Goal: Navigation & Orientation: Find specific page/section

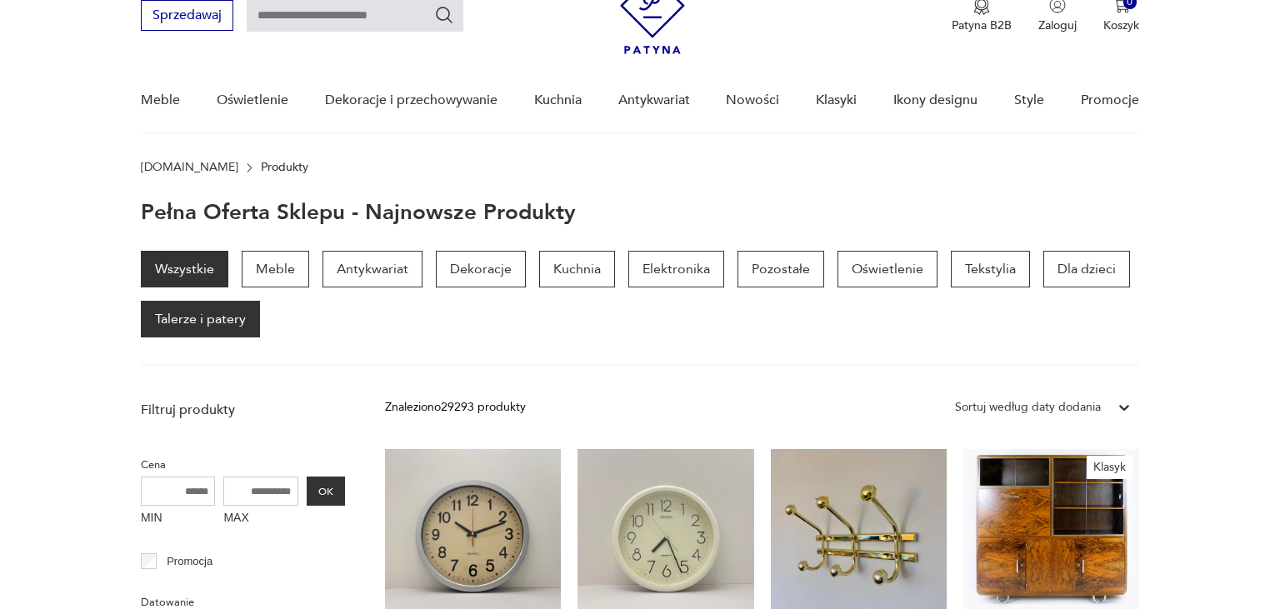
click at [188, 317] on p "Talerze i patery" at bounding box center [200, 319] width 119 height 37
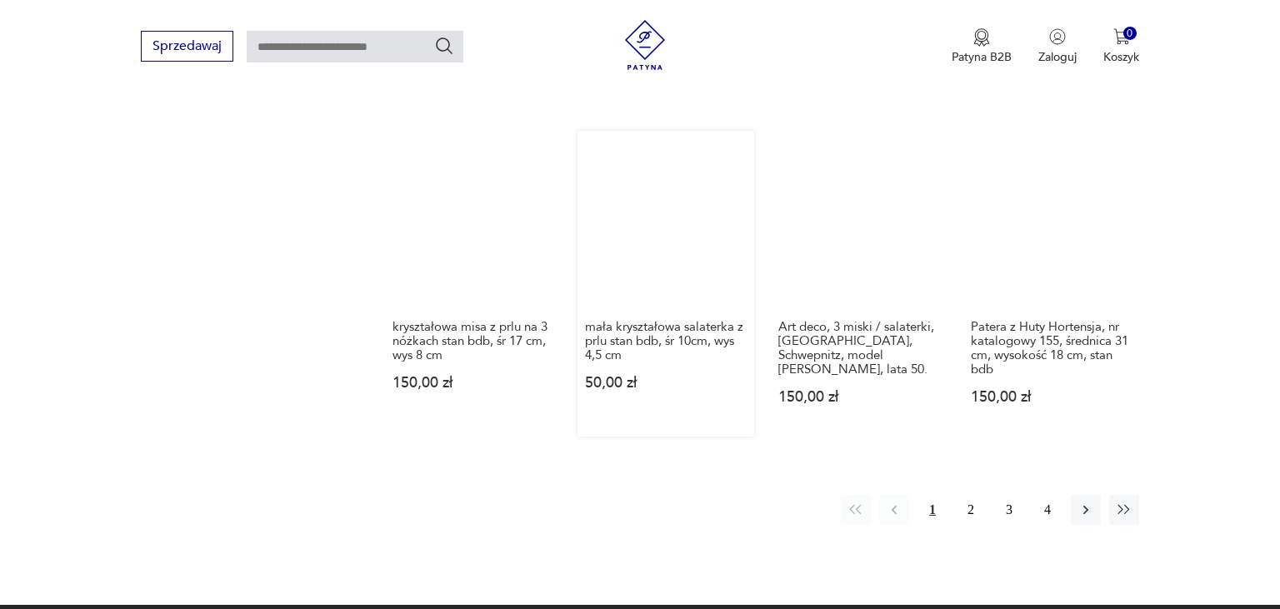
scroll to position [1309, 0]
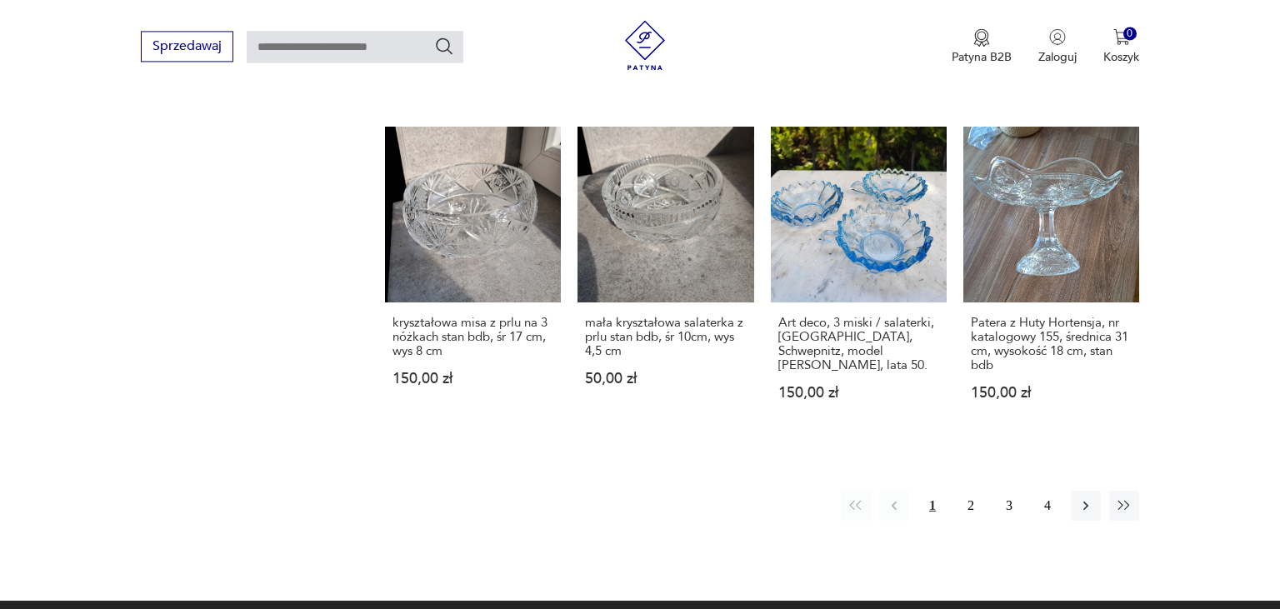
click at [965, 491] on button "2" at bounding box center [970, 506] width 30 height 30
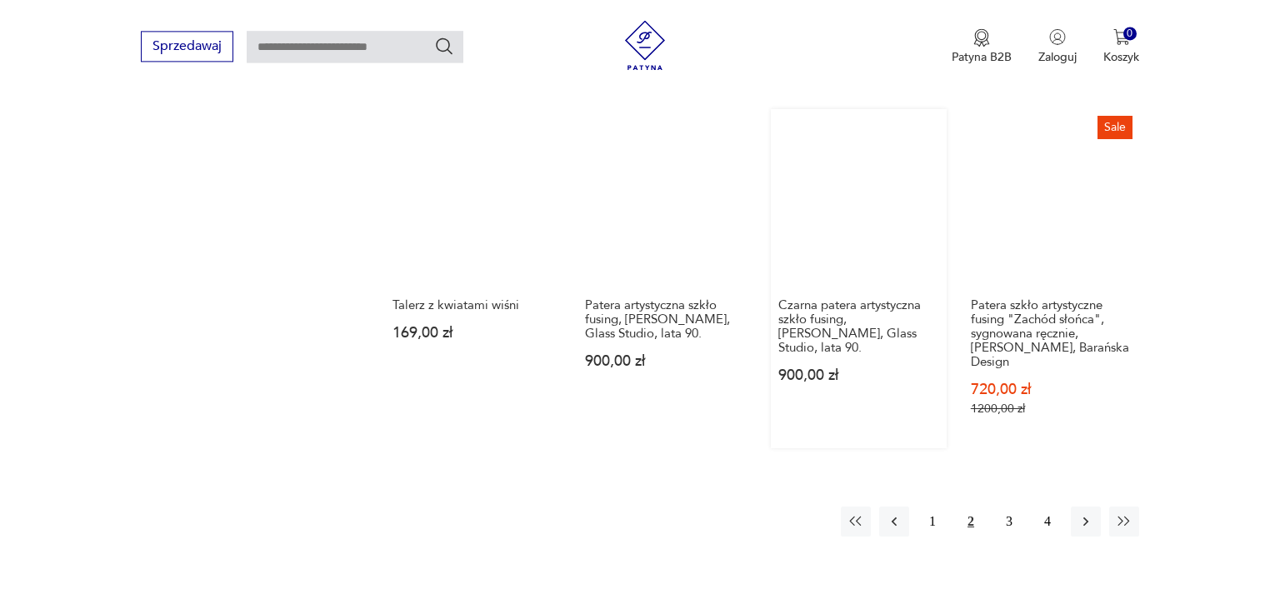
scroll to position [1434, 0]
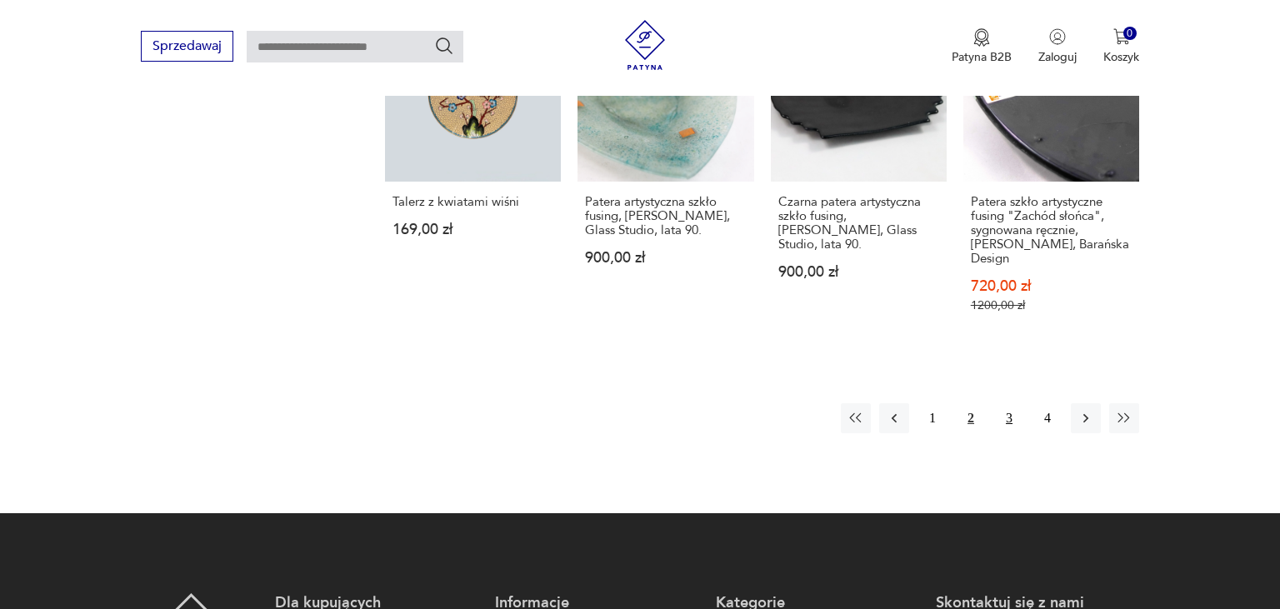
click at [1005, 403] on button "3" at bounding box center [1009, 418] width 30 height 30
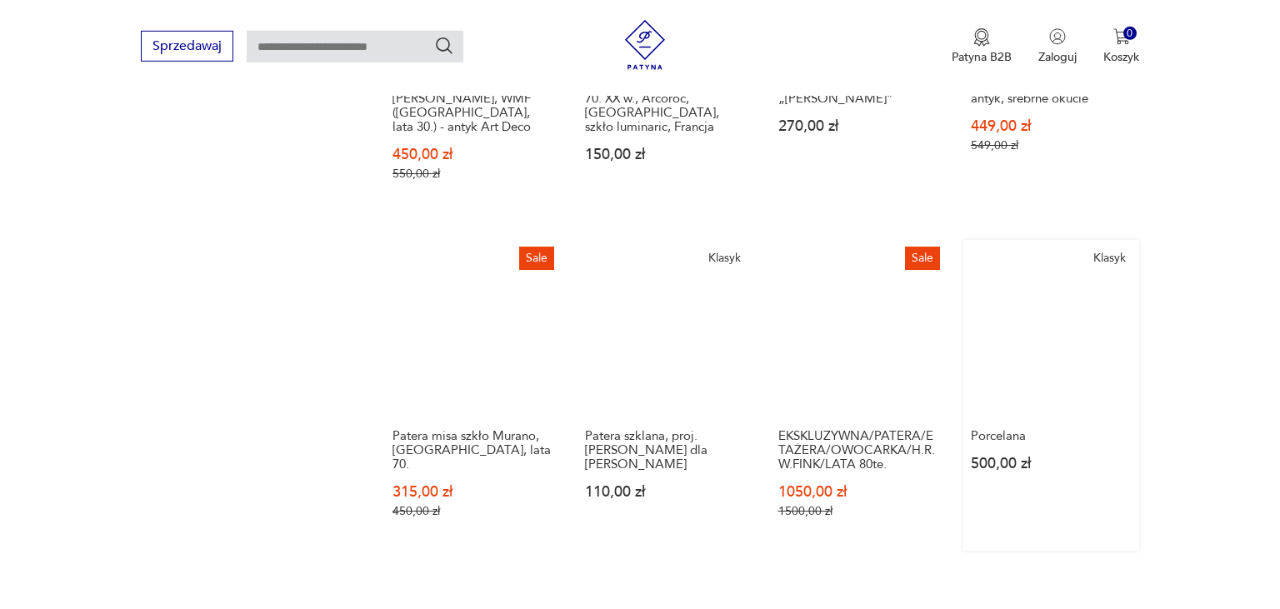
scroll to position [1259, 0]
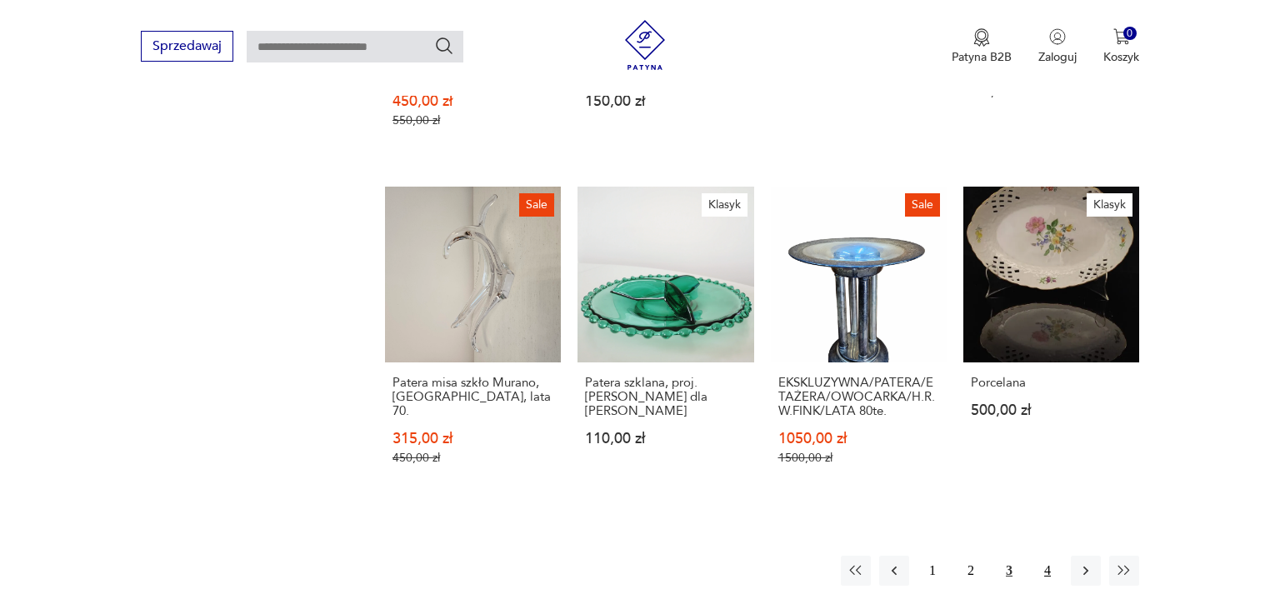
click at [1045, 561] on button "4" at bounding box center [1047, 571] width 30 height 30
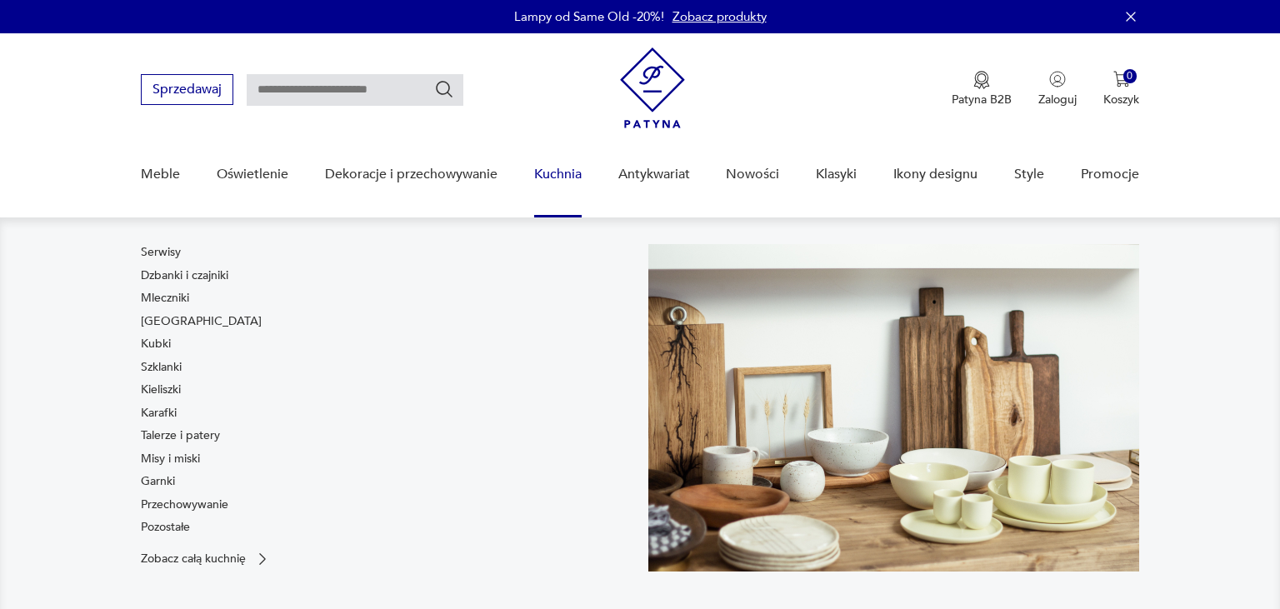
click at [559, 176] on link "Kuchnia" at bounding box center [557, 174] width 47 height 64
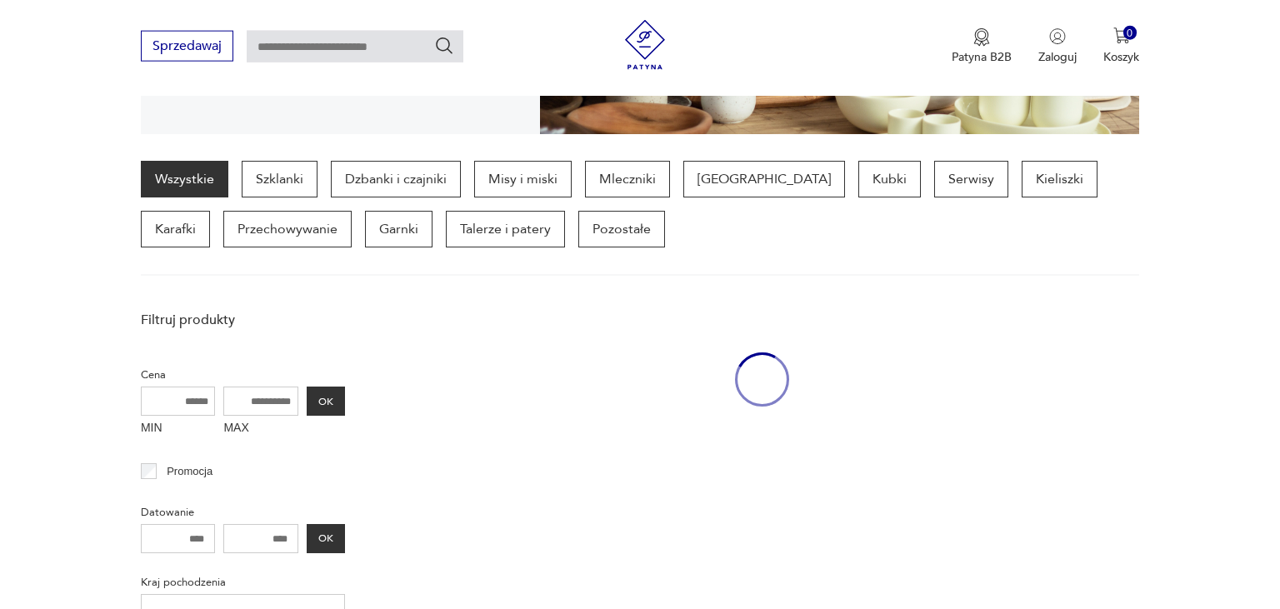
scroll to position [392, 0]
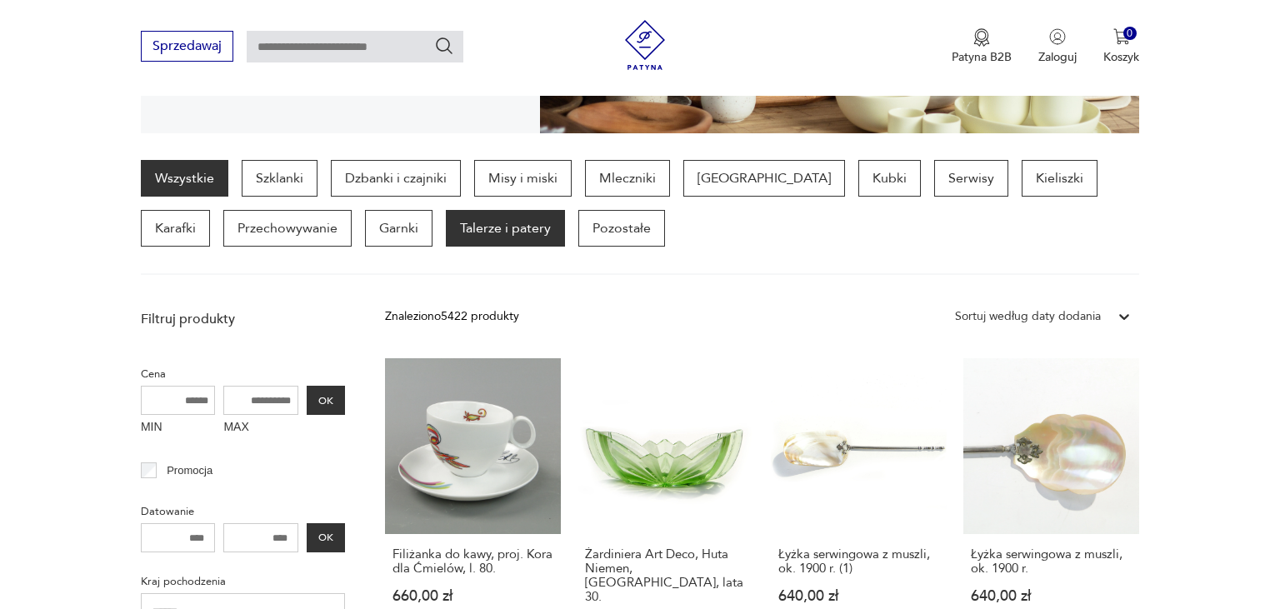
click at [446, 232] on p "Talerze i patery" at bounding box center [505, 228] width 119 height 37
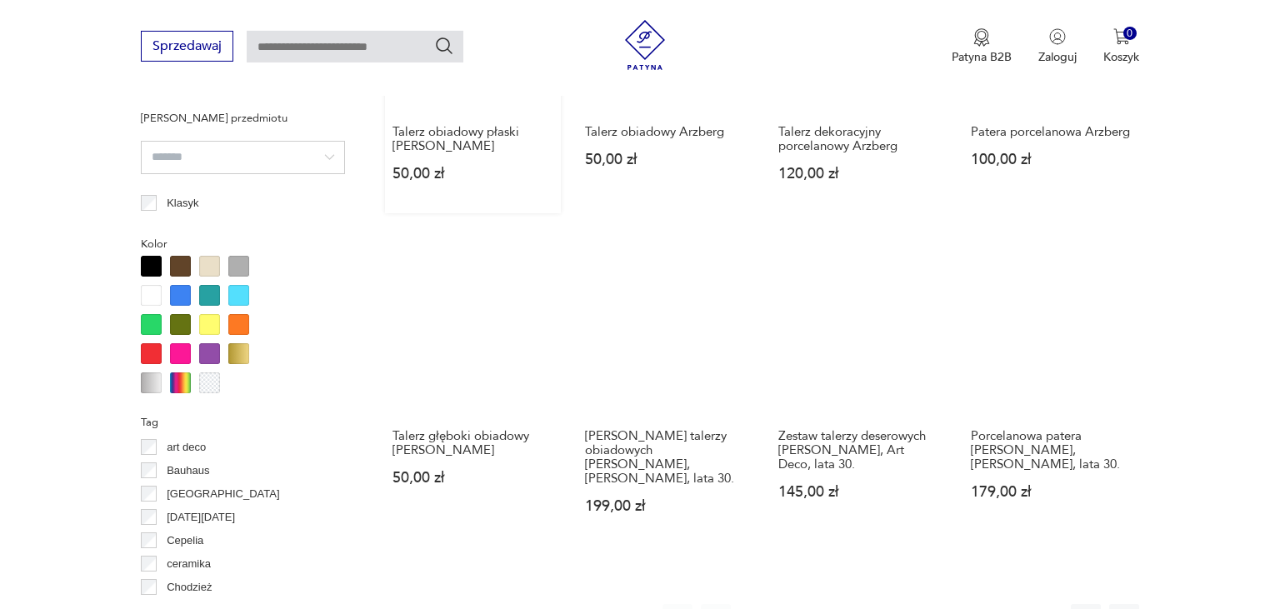
scroll to position [1497, 0]
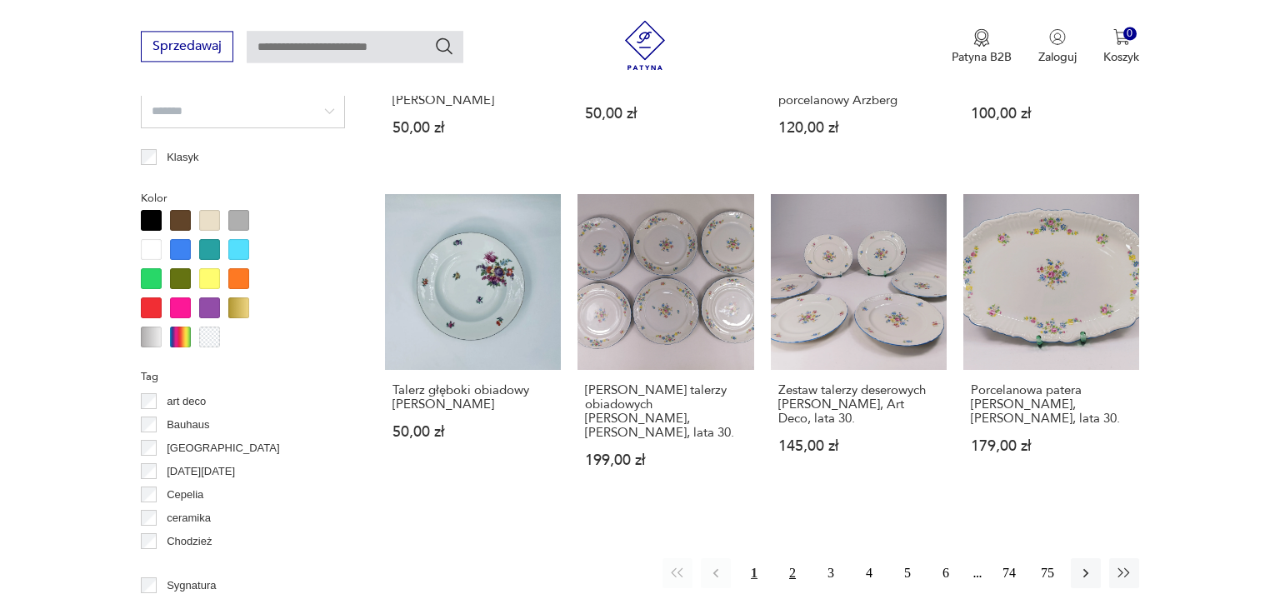
click at [789, 558] on button "2" at bounding box center [792, 573] width 30 height 30
